Goal: Information Seeking & Learning: Learn about a topic

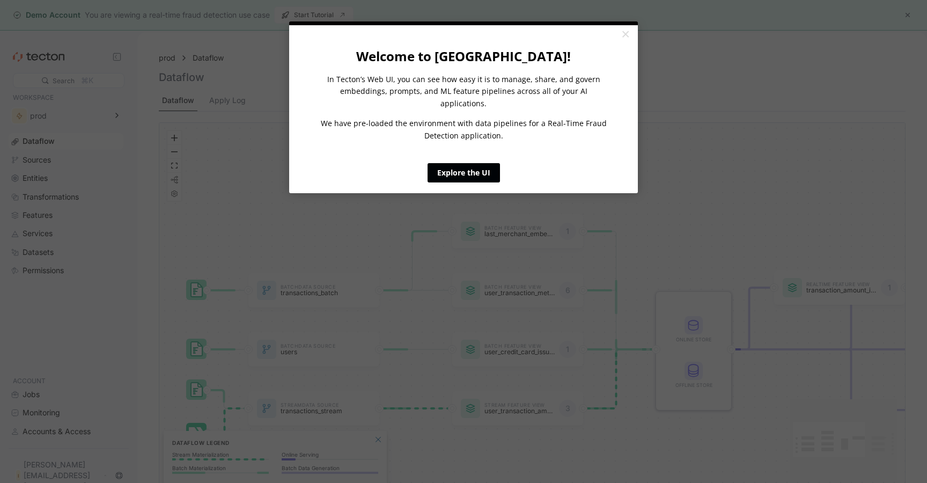
click at [480, 163] on link "Explore the UI" at bounding box center [464, 172] width 72 height 19
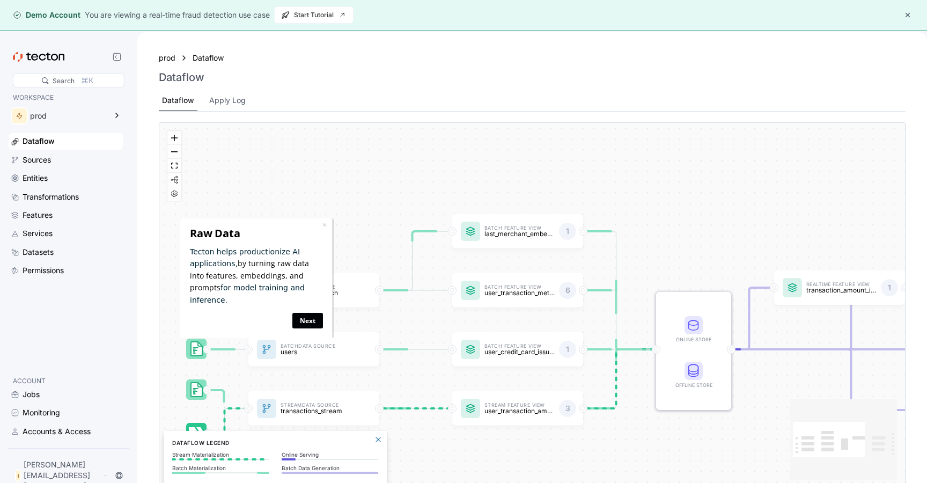
click at [309, 312] on link "Next" at bounding box center [307, 320] width 31 height 16
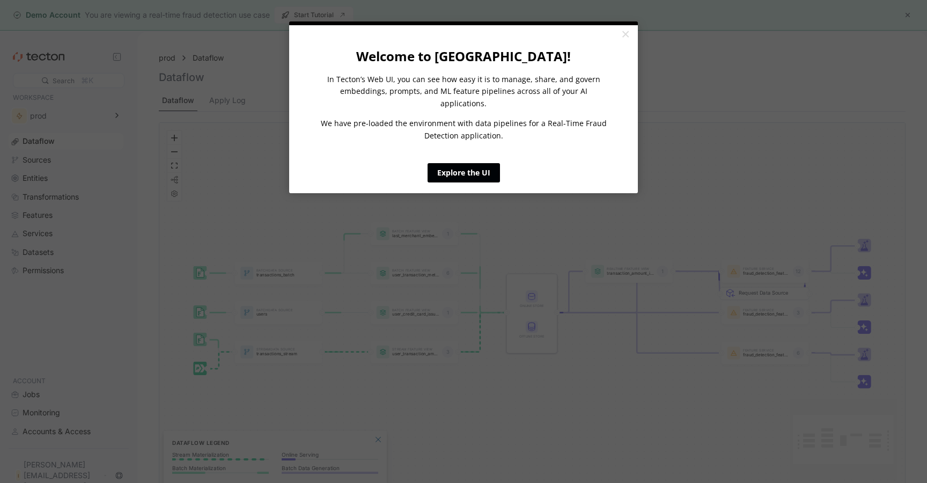
click at [486, 163] on link "Explore the UI" at bounding box center [464, 172] width 72 height 19
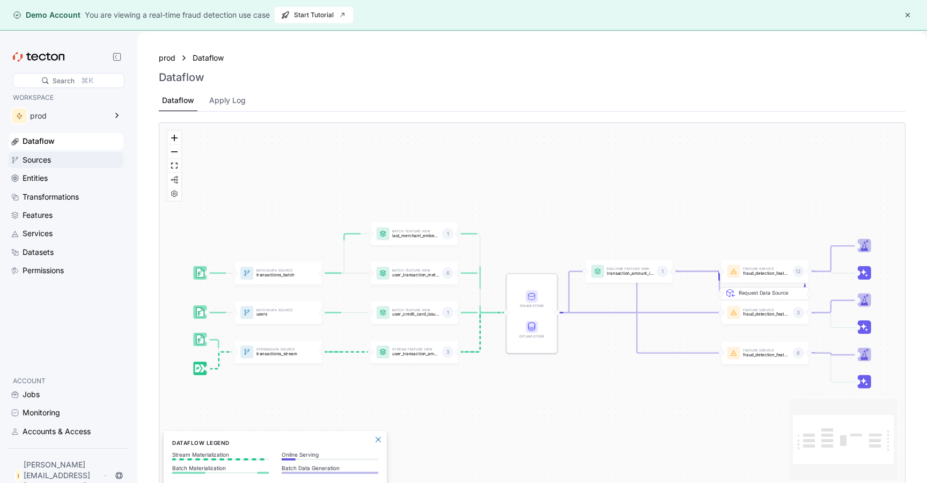
click at [73, 154] on div "Sources" at bounding box center [72, 160] width 99 height 12
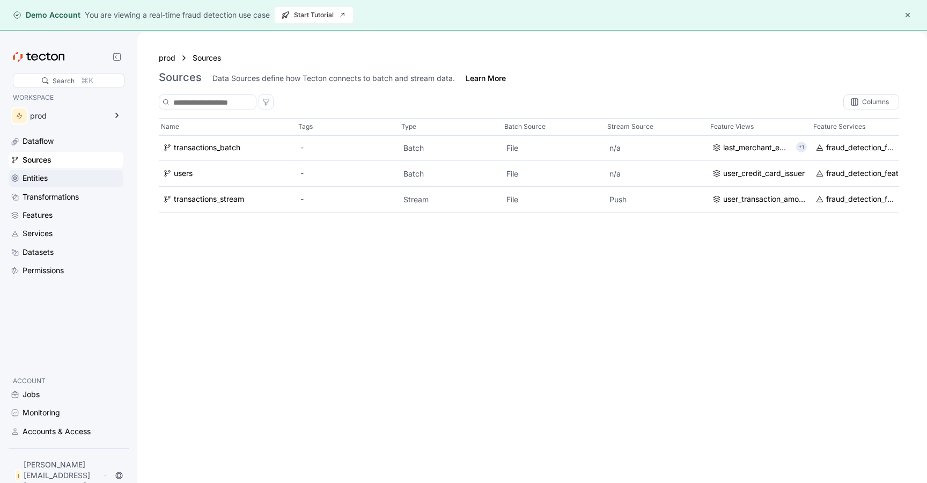
click at [78, 178] on div "Entities" at bounding box center [72, 178] width 99 height 12
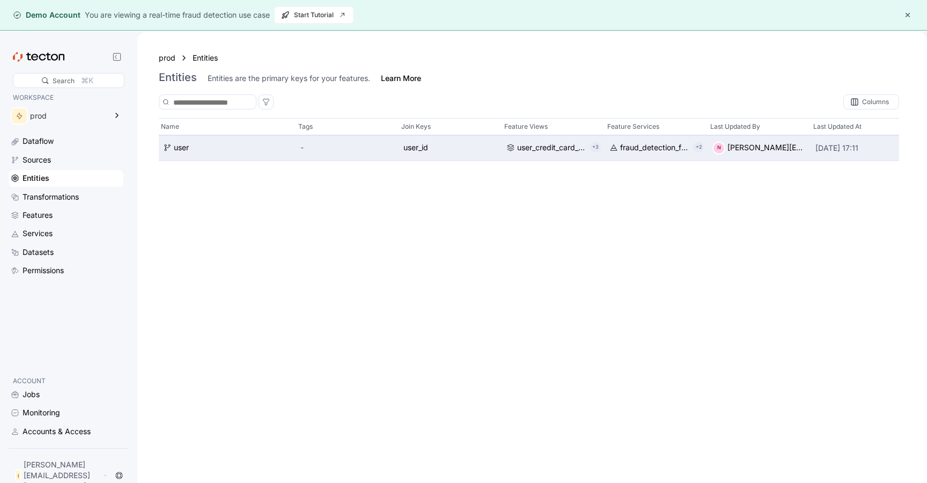
click at [744, 145] on div "N noopur@tecton.ai" at bounding box center [759, 148] width 94 height 13
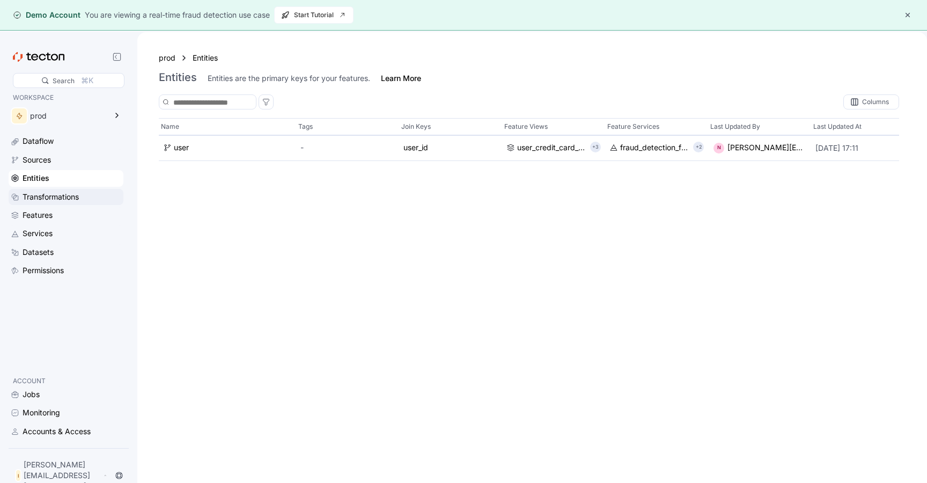
click at [87, 191] on div "Transformations" at bounding box center [72, 197] width 99 height 12
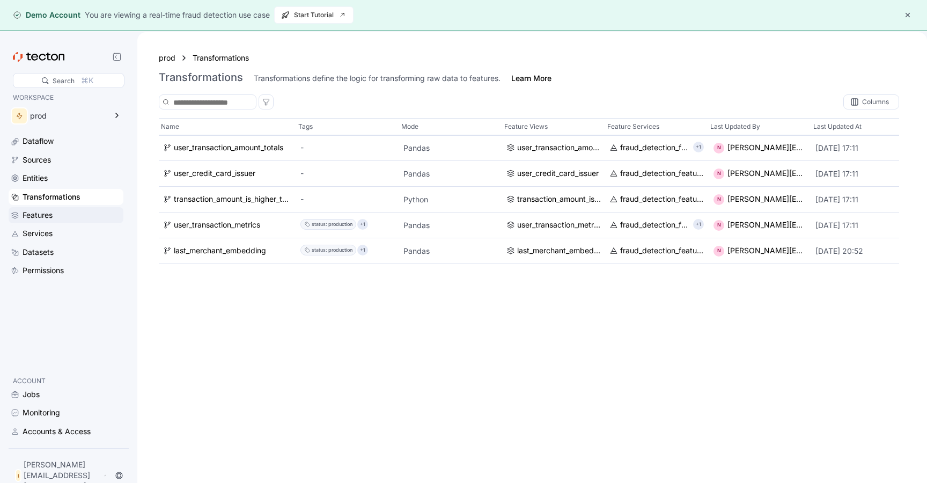
click at [56, 216] on div "Features" at bounding box center [72, 215] width 99 height 12
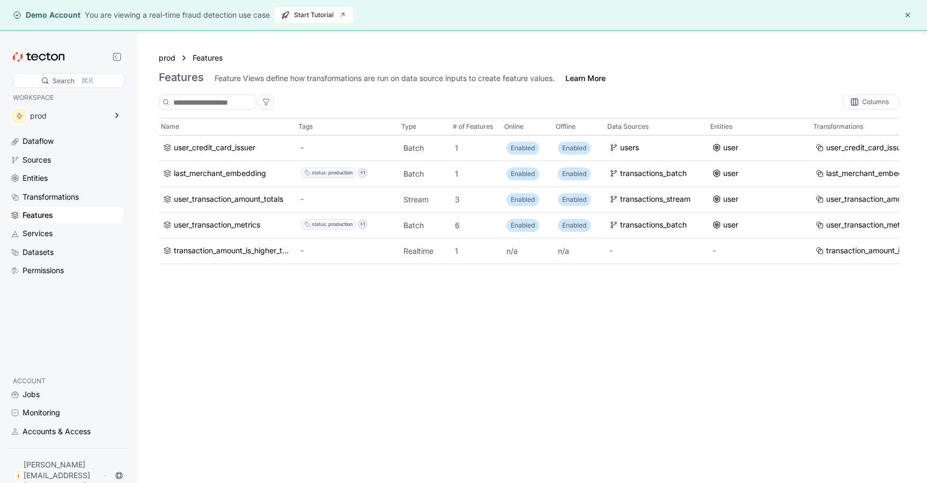
click at [64, 244] on div "Dataflow Sources Entities Transformations Features Services Datasets Permissions" at bounding box center [66, 205] width 115 height 145
click at [64, 250] on div "Datasets" at bounding box center [72, 252] width 99 height 12
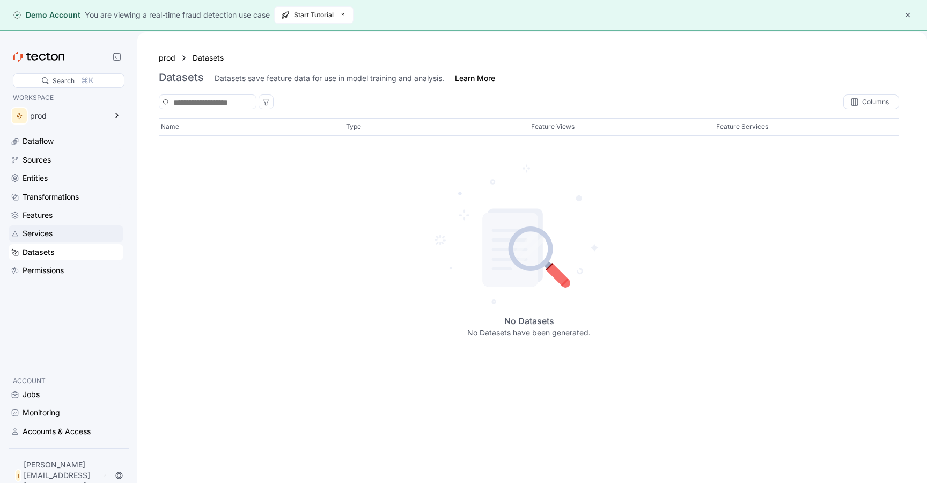
click at [65, 238] on div "Services" at bounding box center [72, 233] width 99 height 12
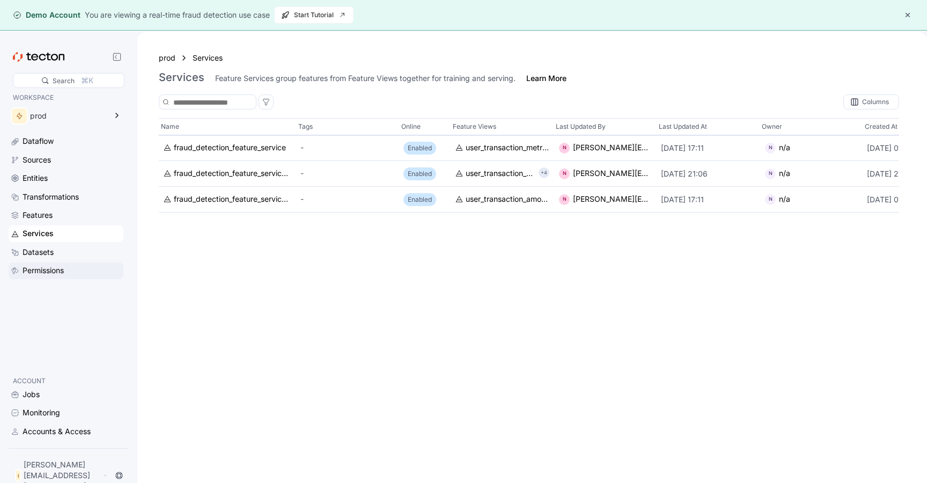
click at [64, 270] on div "Permissions" at bounding box center [43, 270] width 41 height 12
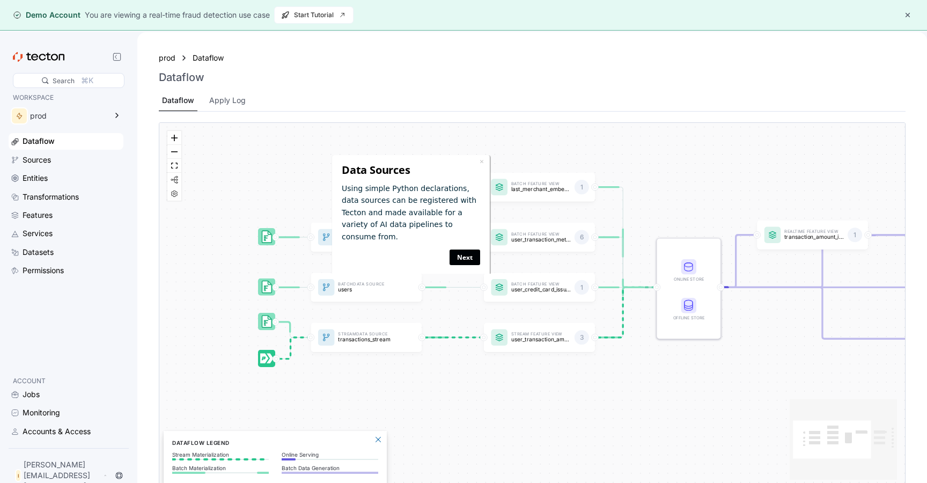
click at [468, 249] on link "Next" at bounding box center [465, 257] width 31 height 16
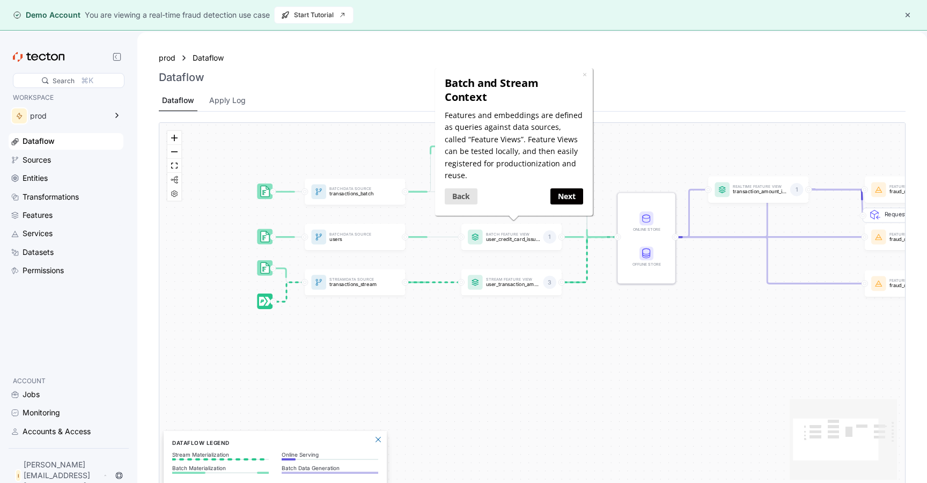
click at [62, 224] on div "Dataflow Sources Entities Transformations Features Services Datasets Permissions" at bounding box center [66, 205] width 115 height 145
click at [61, 217] on div "Features" at bounding box center [72, 215] width 99 height 12
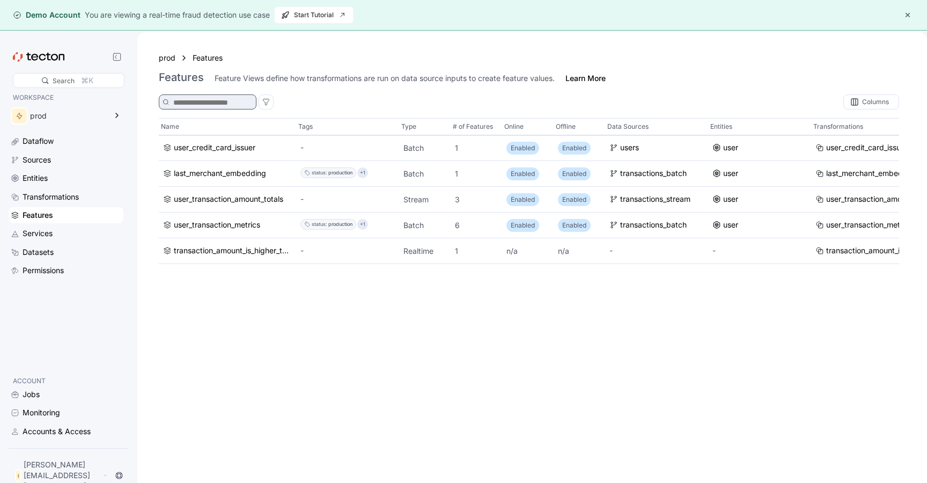
click at [242, 100] on input at bounding box center [210, 103] width 75 height 12
click at [298, 78] on div "Feature Views define how transformations are run on data source inputs to creat…" at bounding box center [385, 78] width 340 height 11
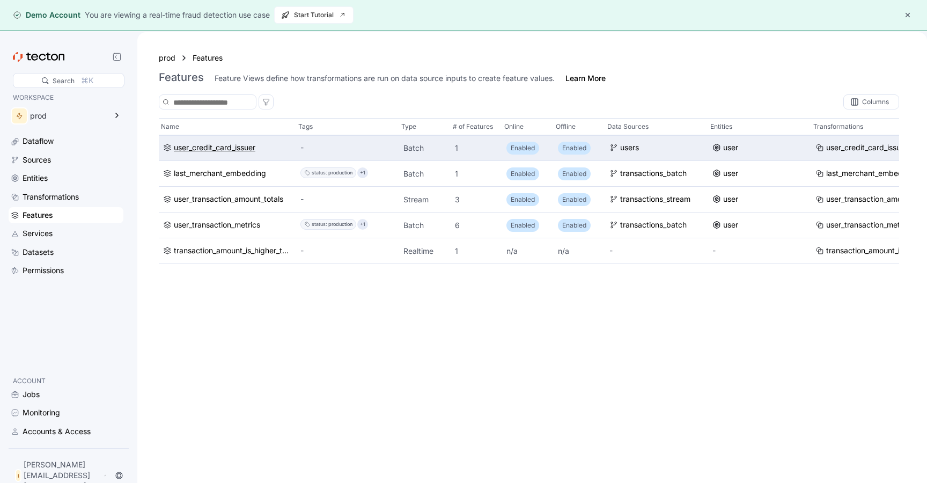
click at [246, 144] on div "user_credit_card_issuer" at bounding box center [215, 148] width 82 height 12
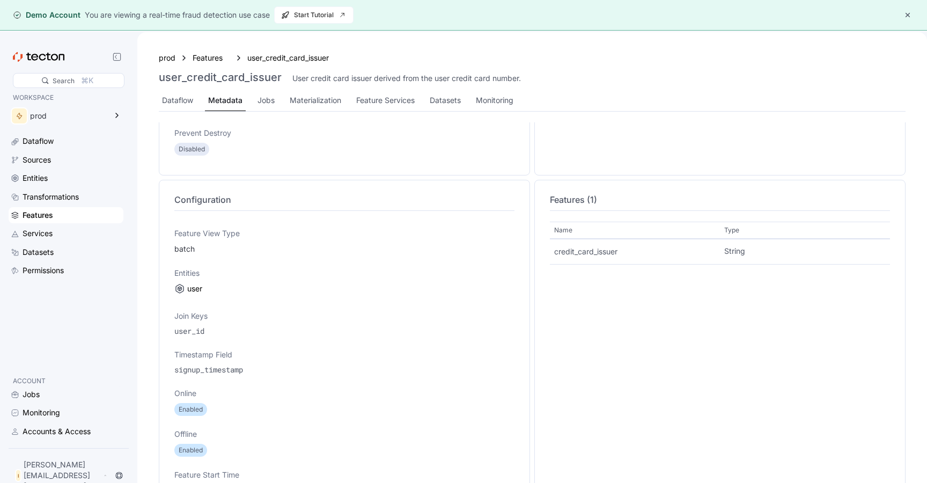
scroll to position [286, 0]
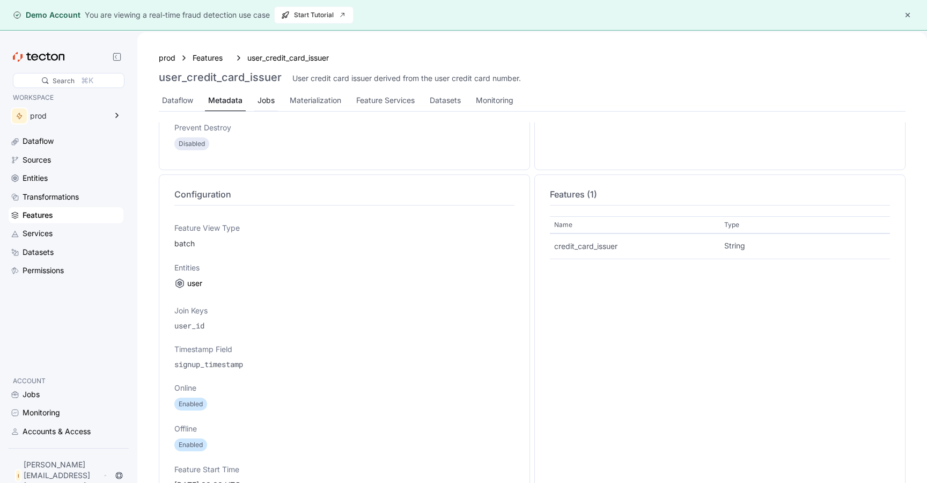
click at [272, 102] on div "Jobs" at bounding box center [266, 100] width 17 height 12
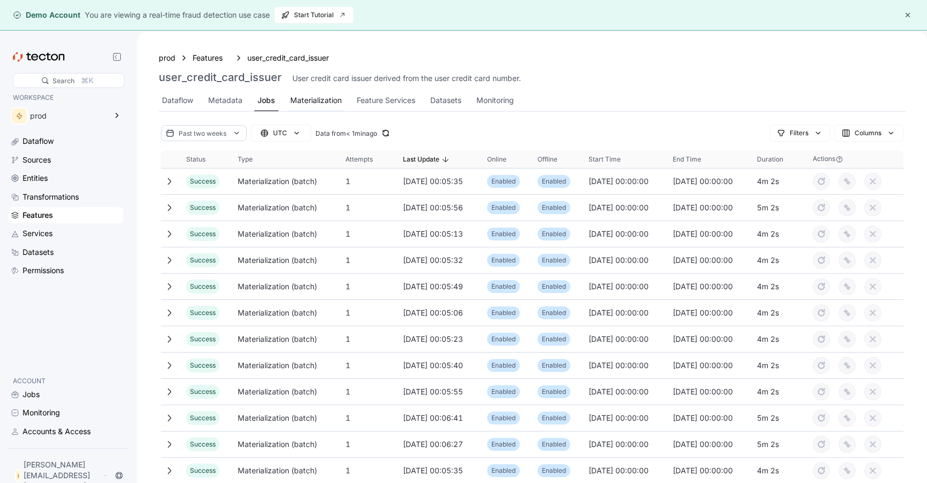
click at [318, 104] on div "Materialization" at bounding box center [316, 100] width 52 height 12
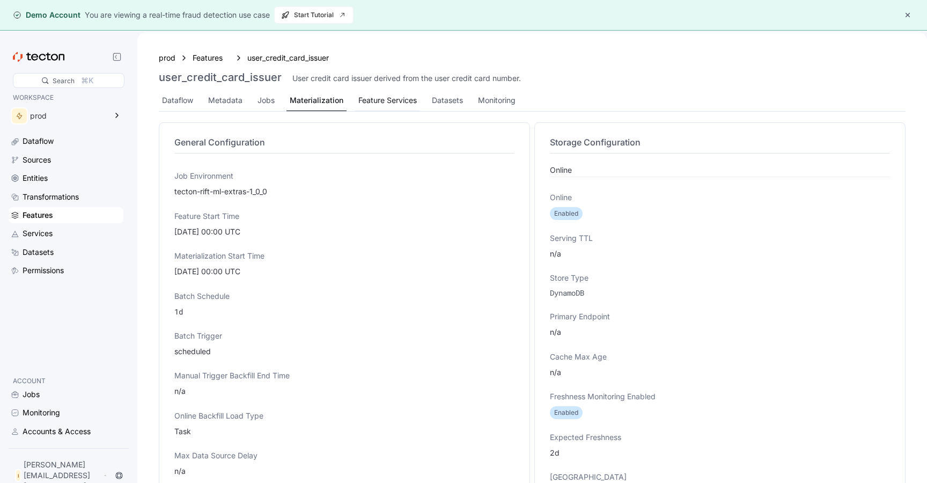
click at [387, 95] on div "Feature Services" at bounding box center [387, 100] width 58 height 12
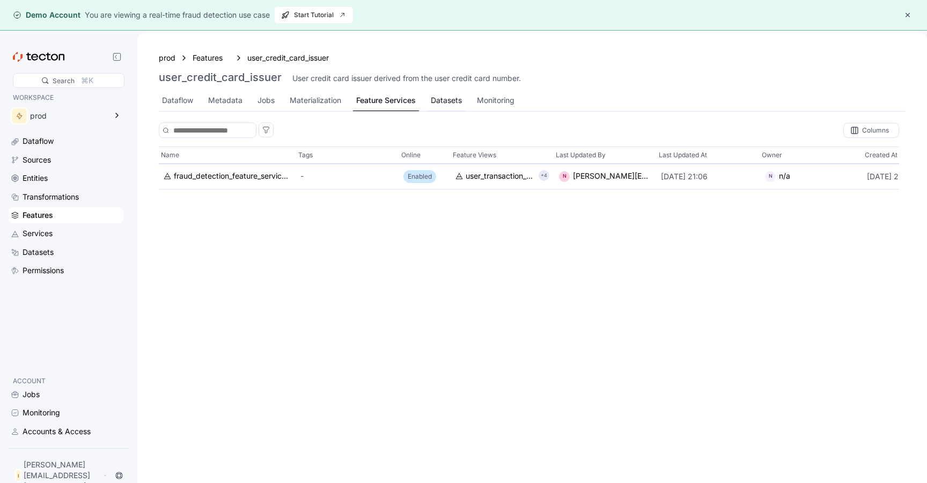
click at [452, 100] on div "Datasets" at bounding box center [446, 100] width 31 height 12
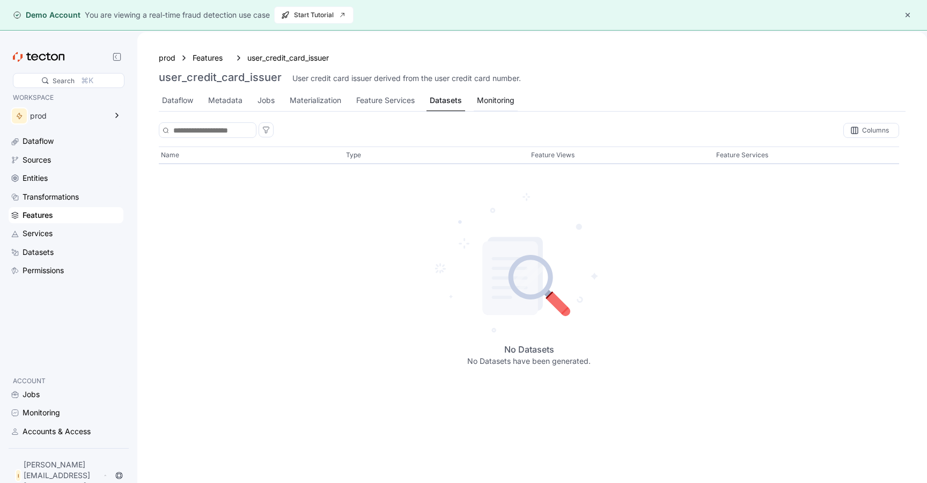
click at [506, 96] on div "Monitoring" at bounding box center [496, 100] width 38 height 12
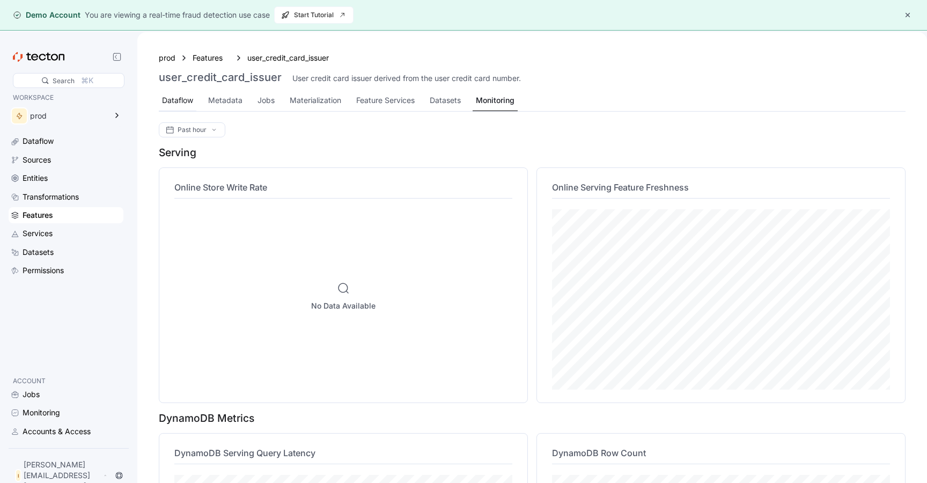
click at [192, 102] on div "Dataflow" at bounding box center [177, 100] width 31 height 12
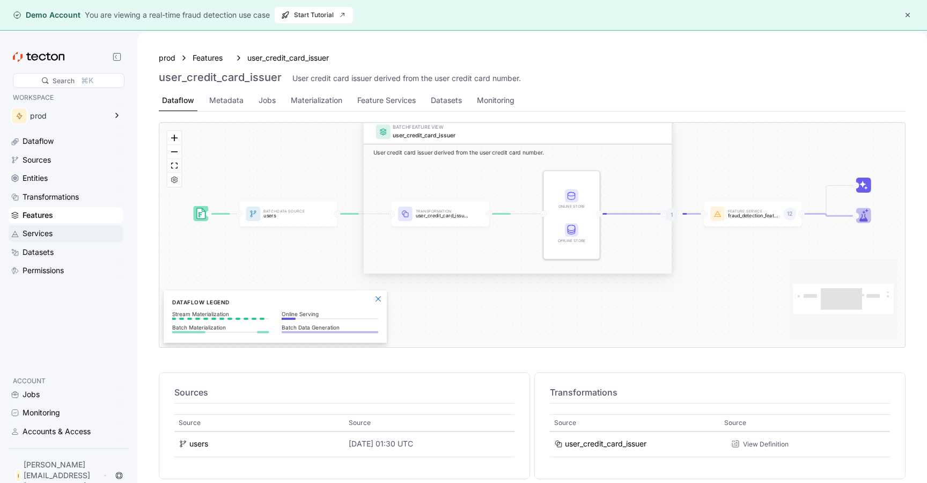
click at [83, 232] on div "Services" at bounding box center [72, 233] width 99 height 12
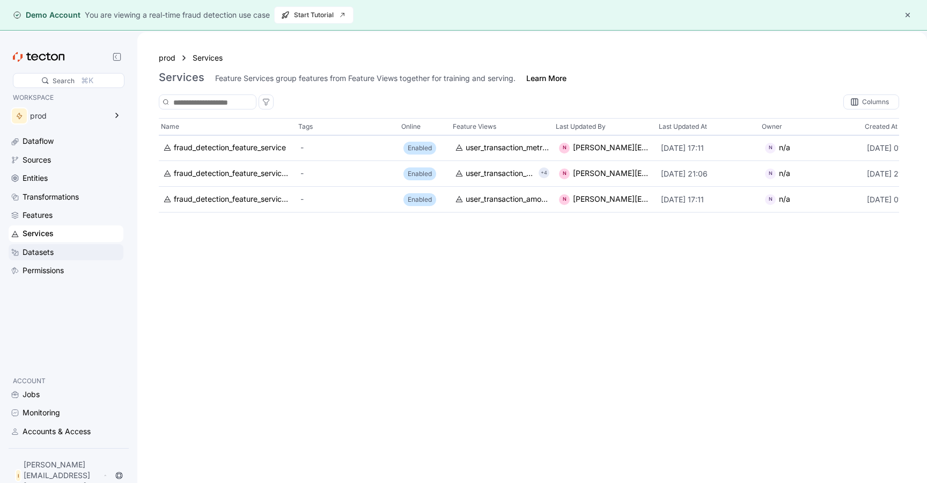
click at [78, 254] on div "Datasets" at bounding box center [72, 252] width 99 height 12
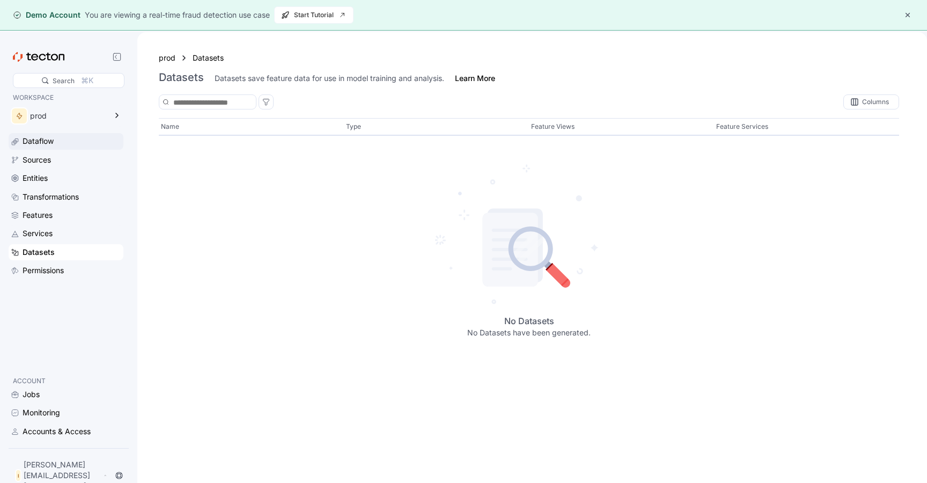
click at [63, 149] on div "Dataflow" at bounding box center [66, 141] width 115 height 16
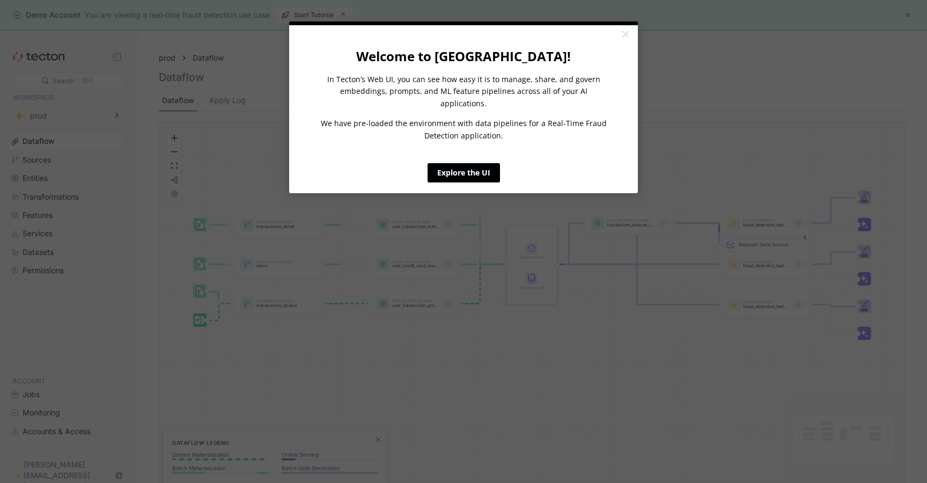
click at [475, 163] on link "Explore the UI" at bounding box center [464, 172] width 72 height 19
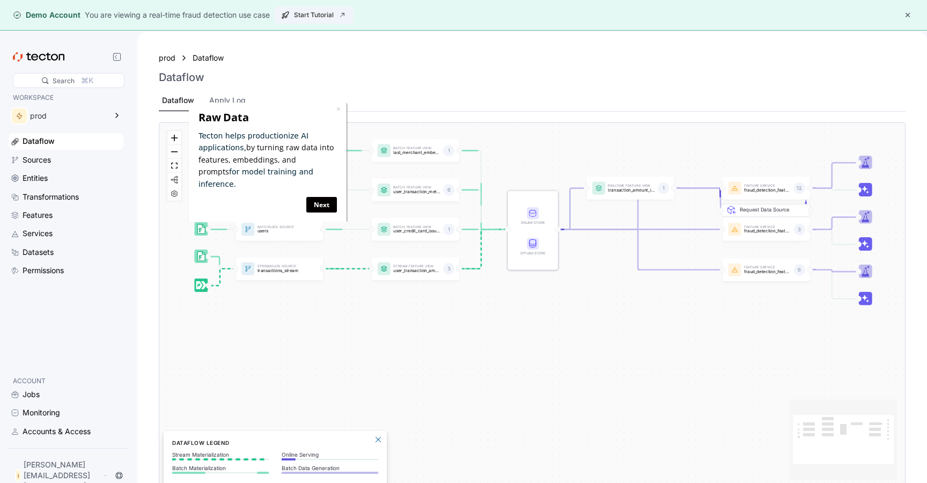
click at [341, 13] on icon "button" at bounding box center [342, 15] width 9 height 9
